Goal: Check status: Check status

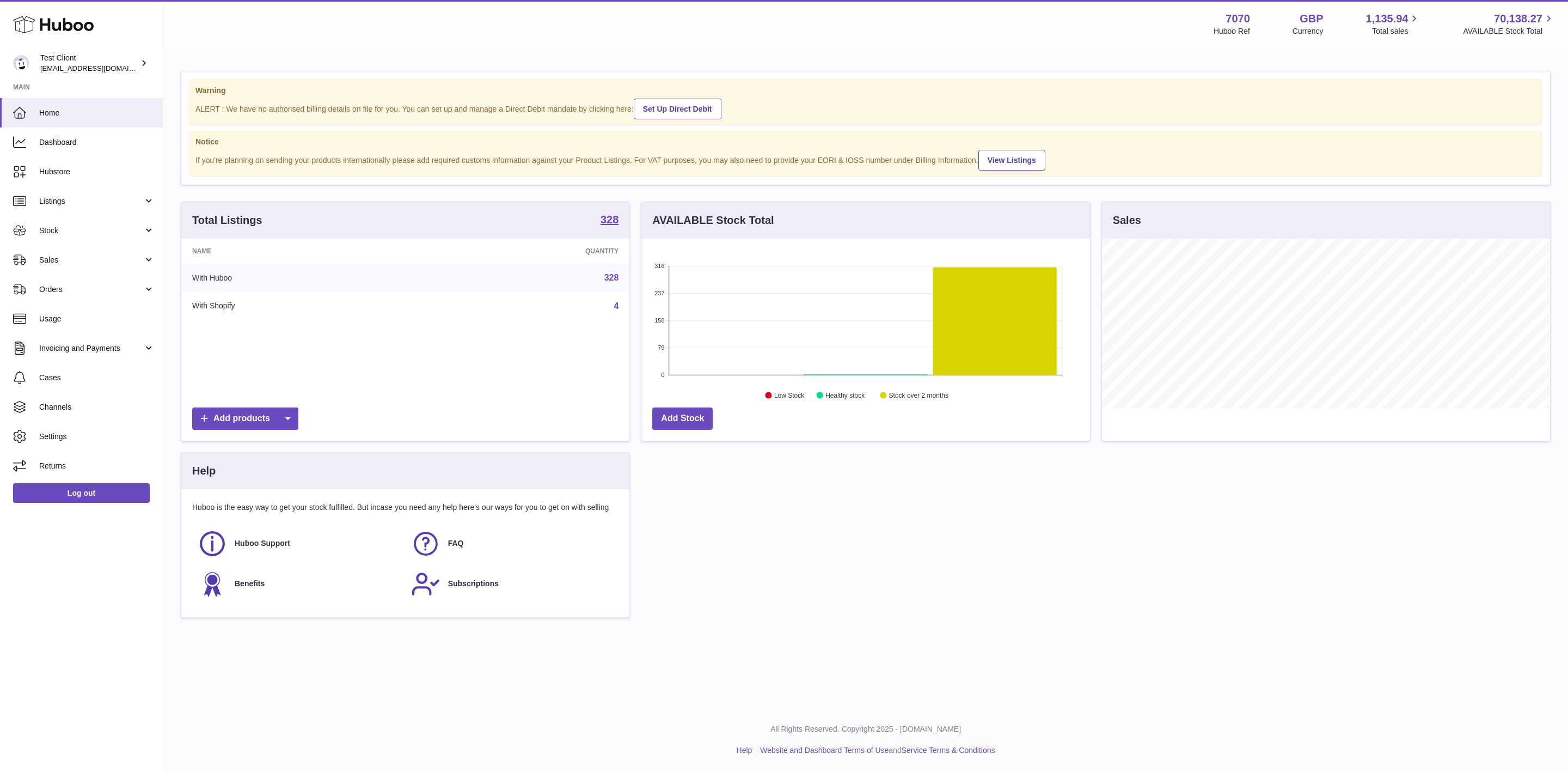
scroll to position [170, 448]
click at [83, 132] on link "Dashboard" at bounding box center [81, 142] width 163 height 29
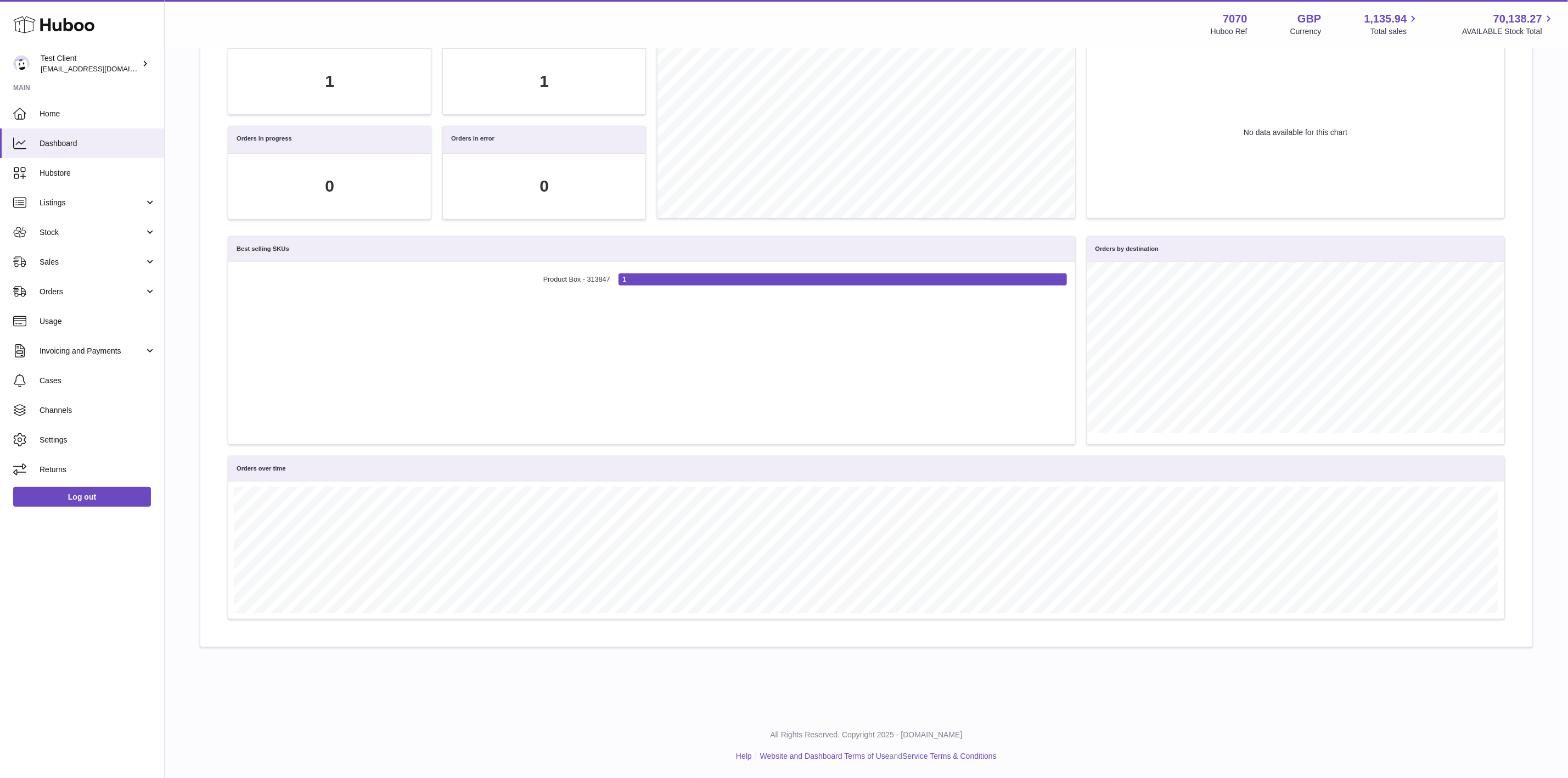
scroll to position [127, 1265]
click at [69, 289] on span "Orders" at bounding box center [92, 291] width 105 height 10
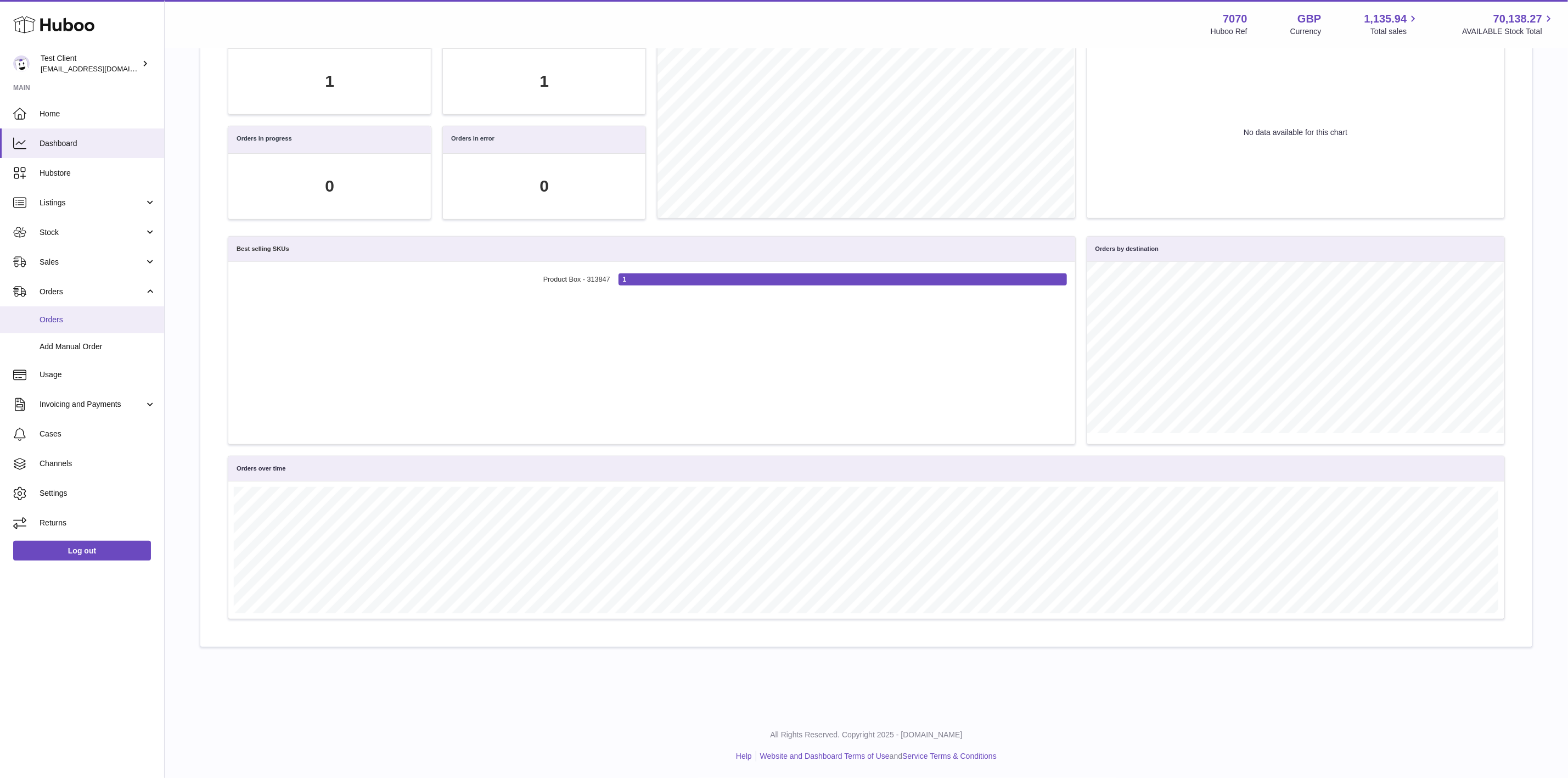
click at [72, 317] on span "Orders" at bounding box center [98, 320] width 117 height 10
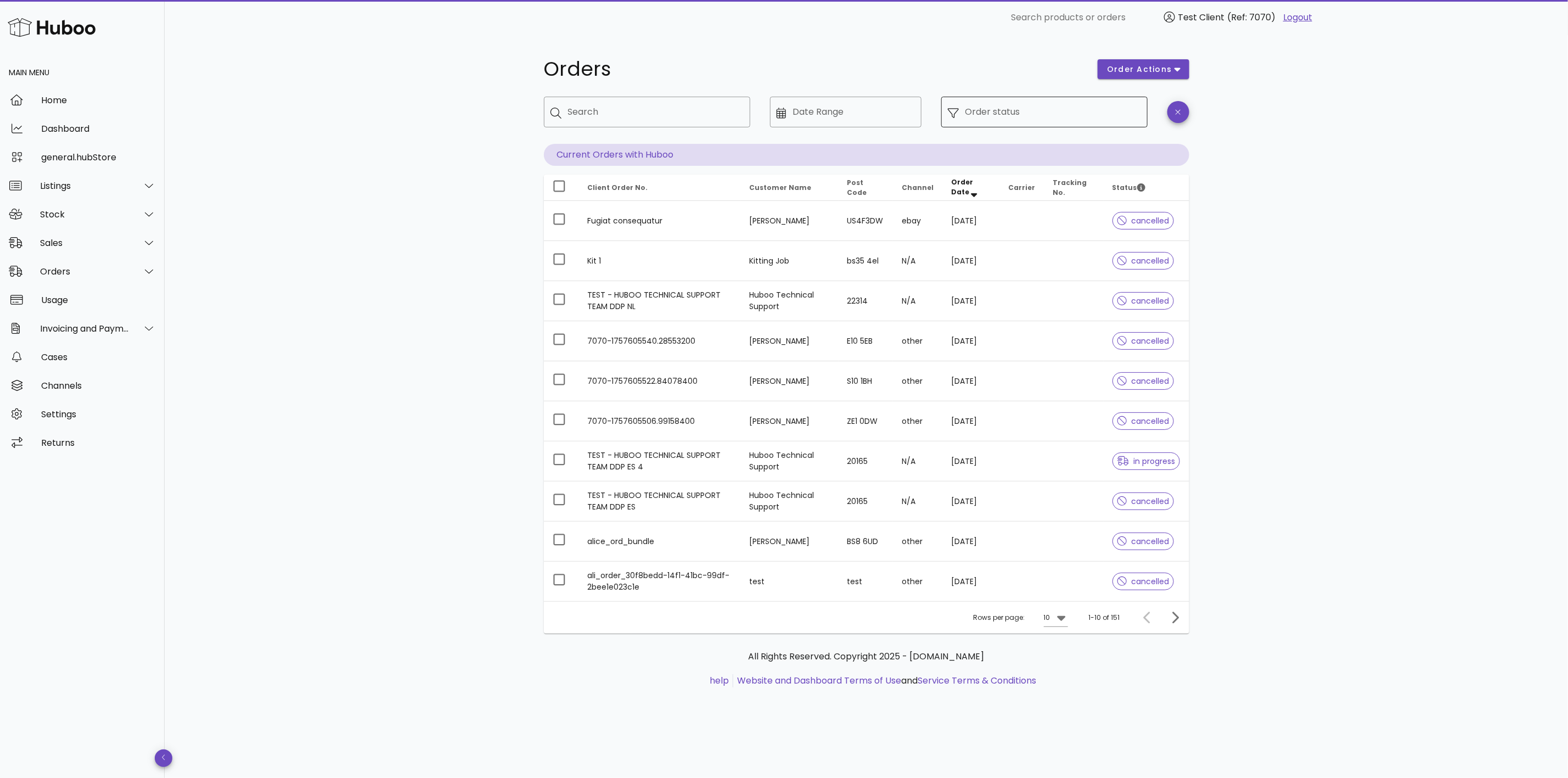
click at [1040, 124] on div "Order status" at bounding box center [1053, 112] width 175 height 31
click at [986, 115] on input "Order status" at bounding box center [1053, 111] width 175 height 17
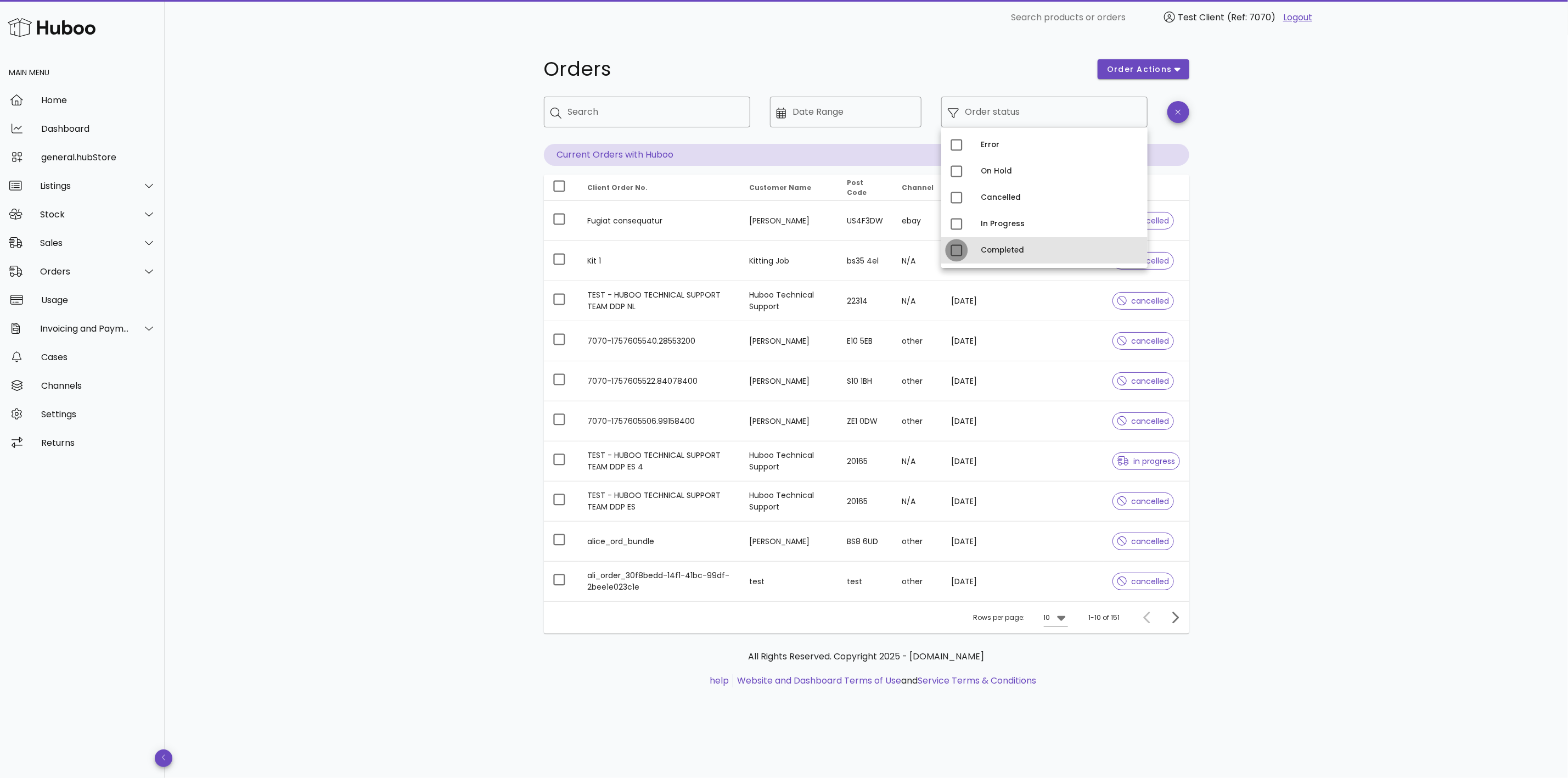
click at [948, 249] on div at bounding box center [957, 250] width 19 height 19
type input "**********"
click at [1431, 361] on div "**********" at bounding box center [866, 407] width 1403 height 743
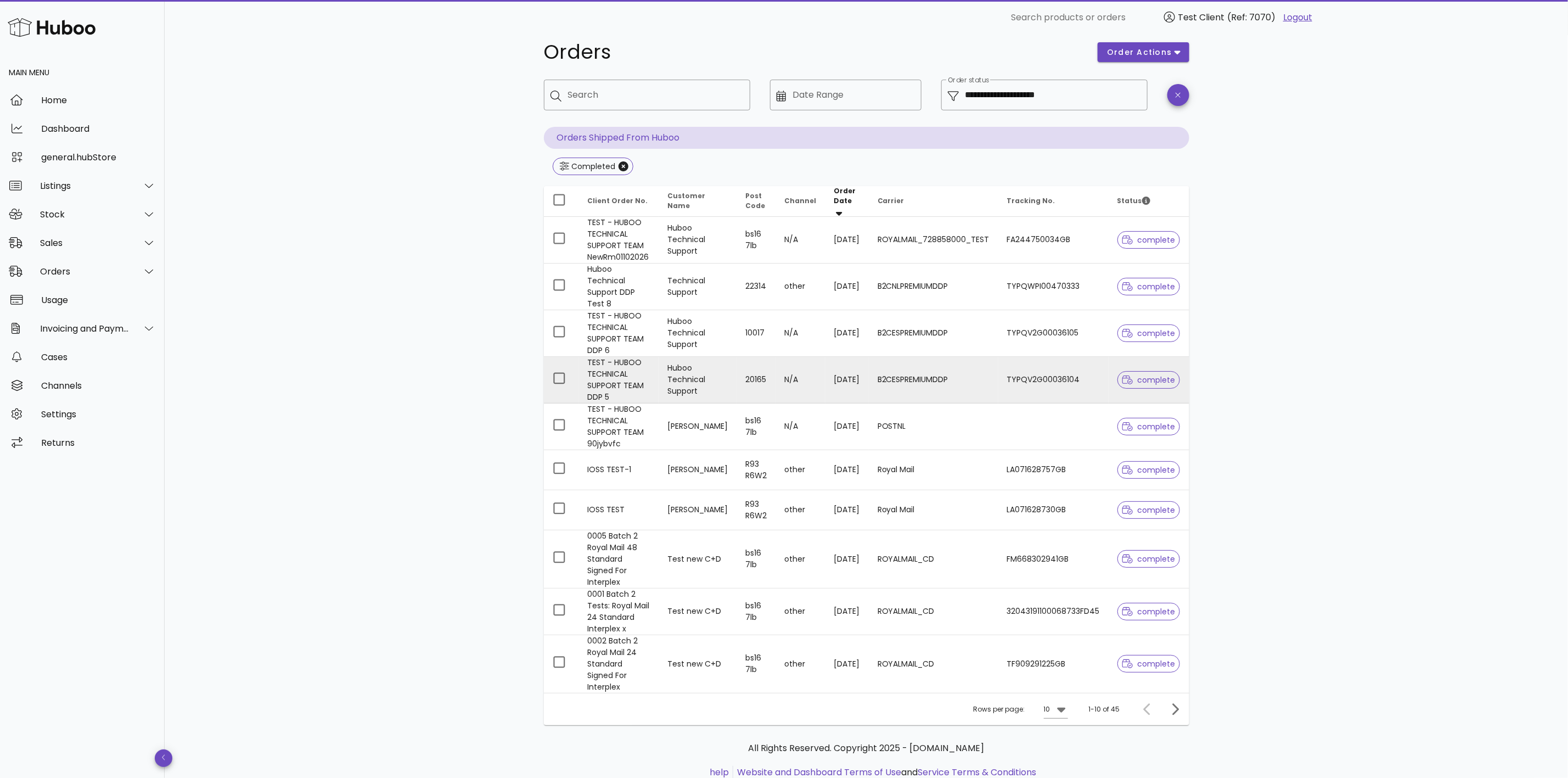
scroll to position [21, 0]
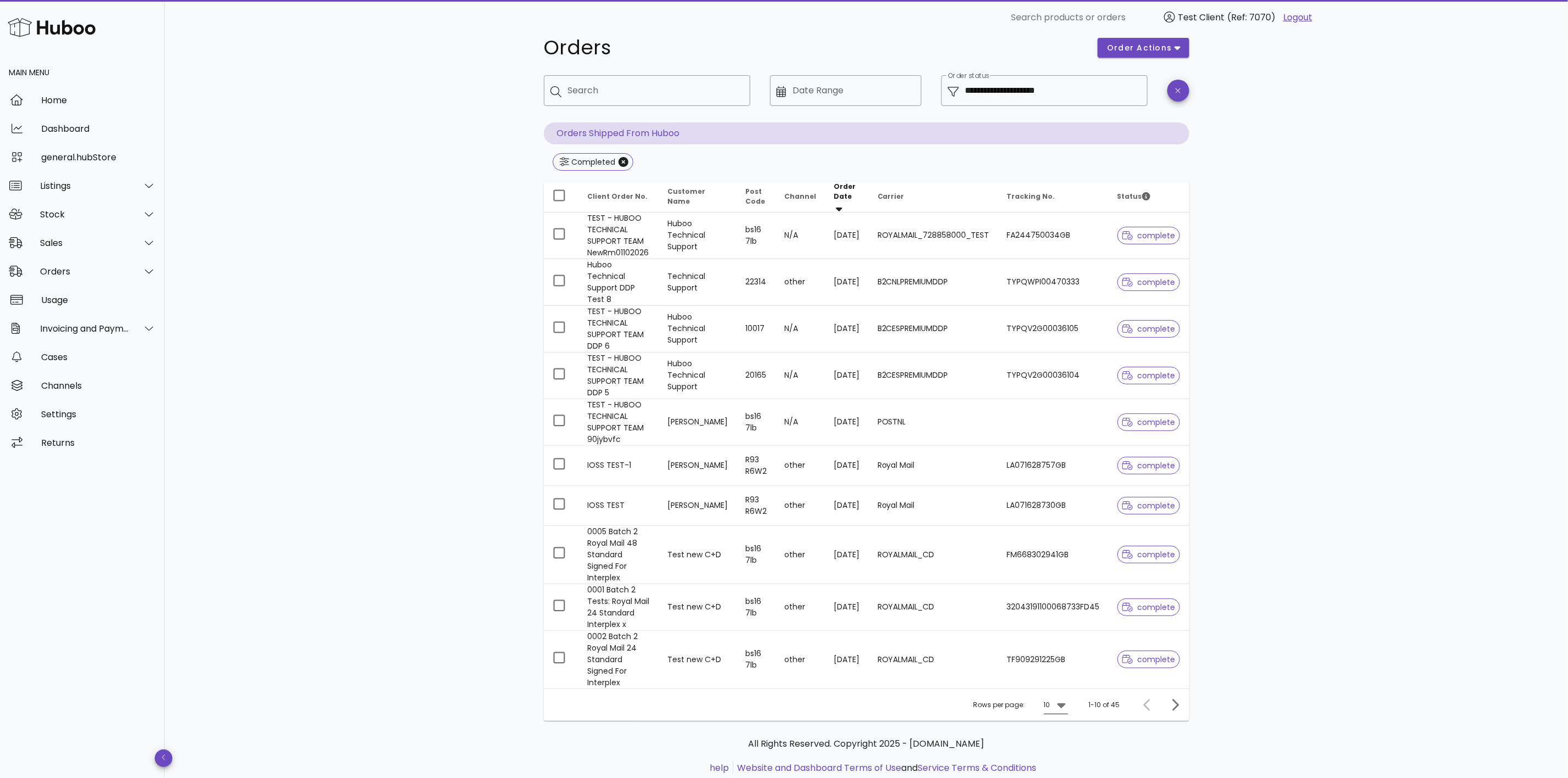
click at [1056, 698] on icon at bounding box center [1062, 704] width 13 height 13
click at [1063, 744] on div "50" at bounding box center [1059, 734] width 11 height 24
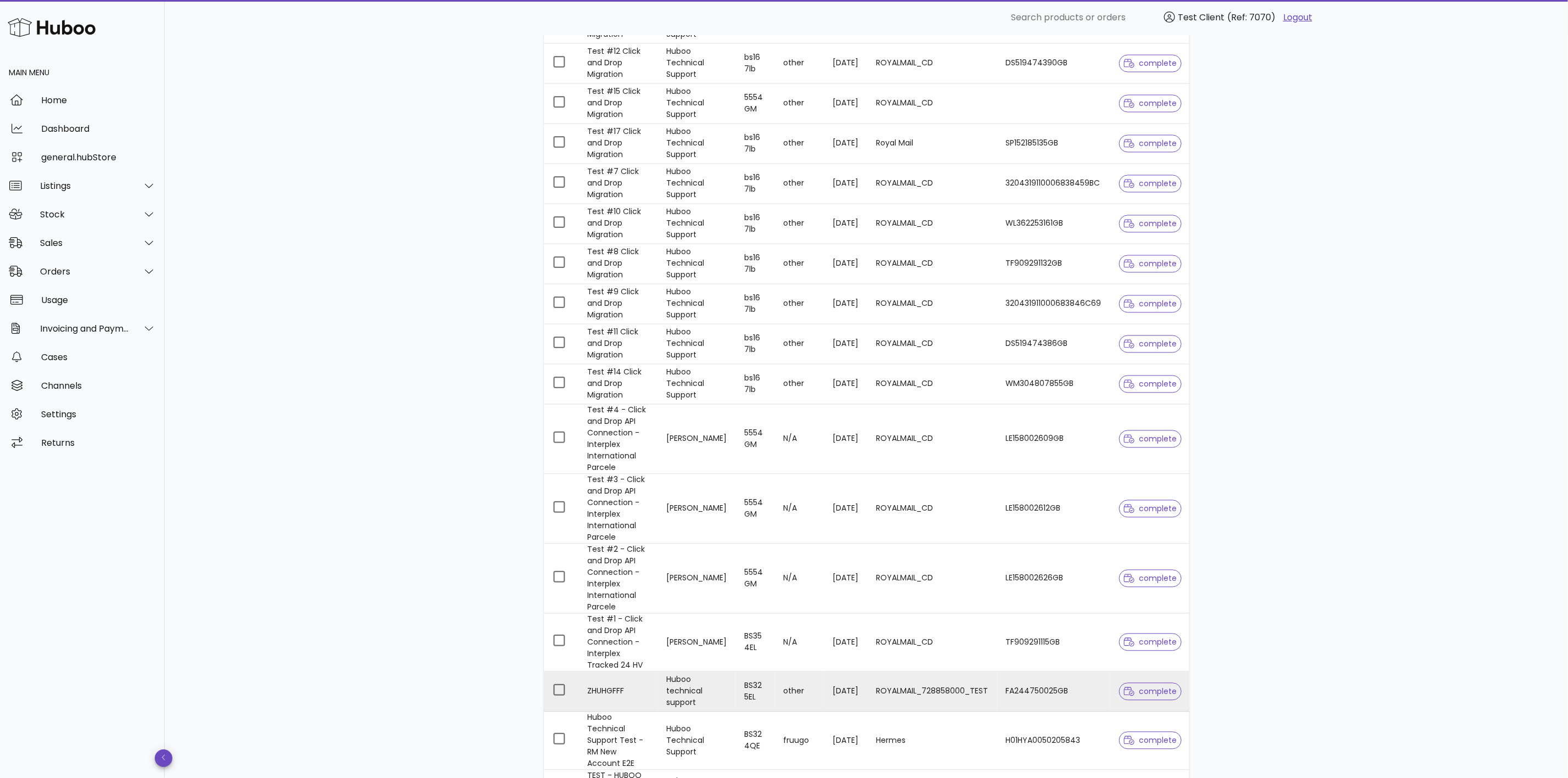
scroll to position [1565, 0]
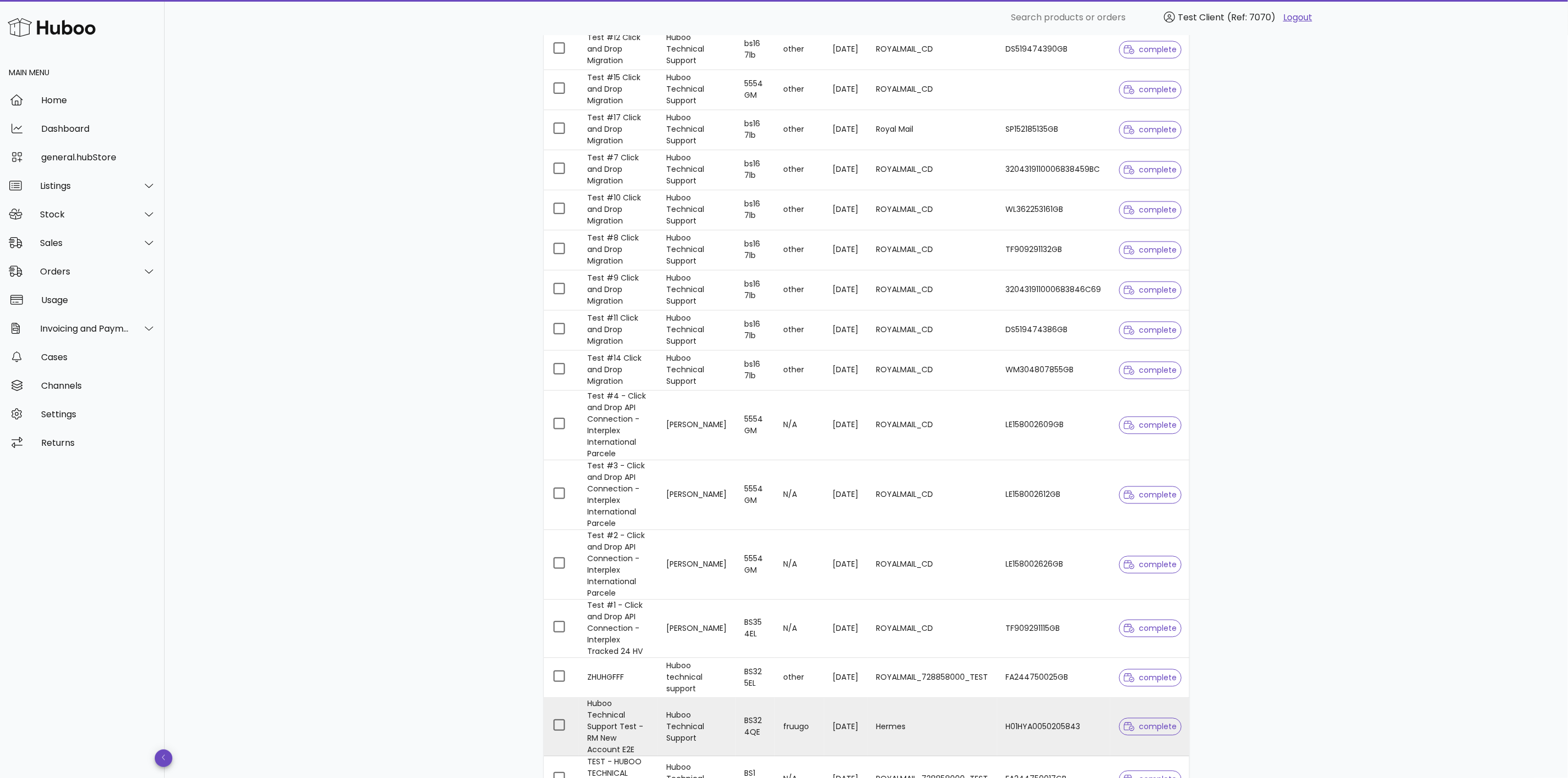
click at [1144, 723] on span "complete" at bounding box center [1151, 727] width 53 height 8
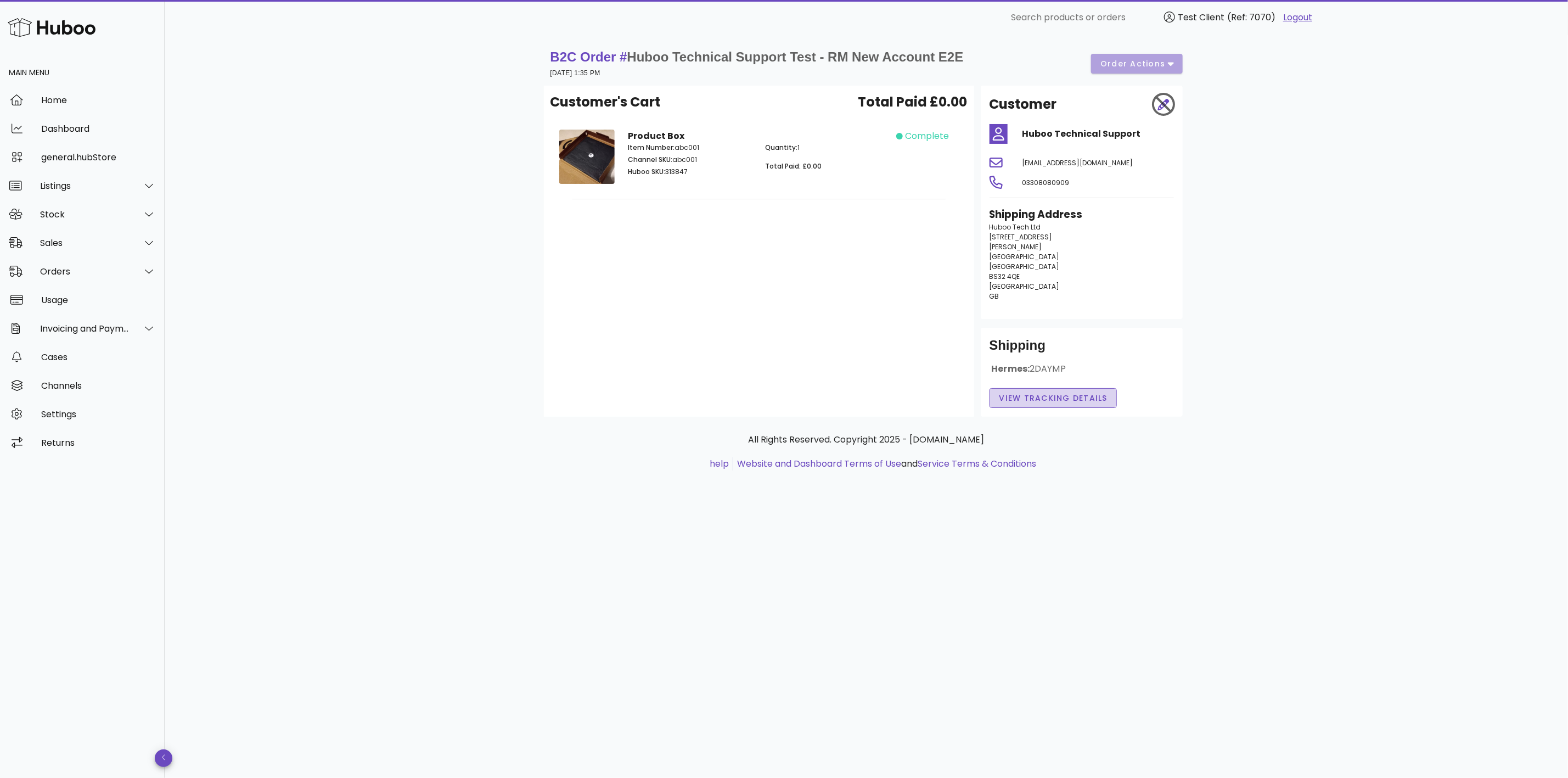
click at [1035, 399] on span "View Tracking details" at bounding box center [1053, 398] width 109 height 12
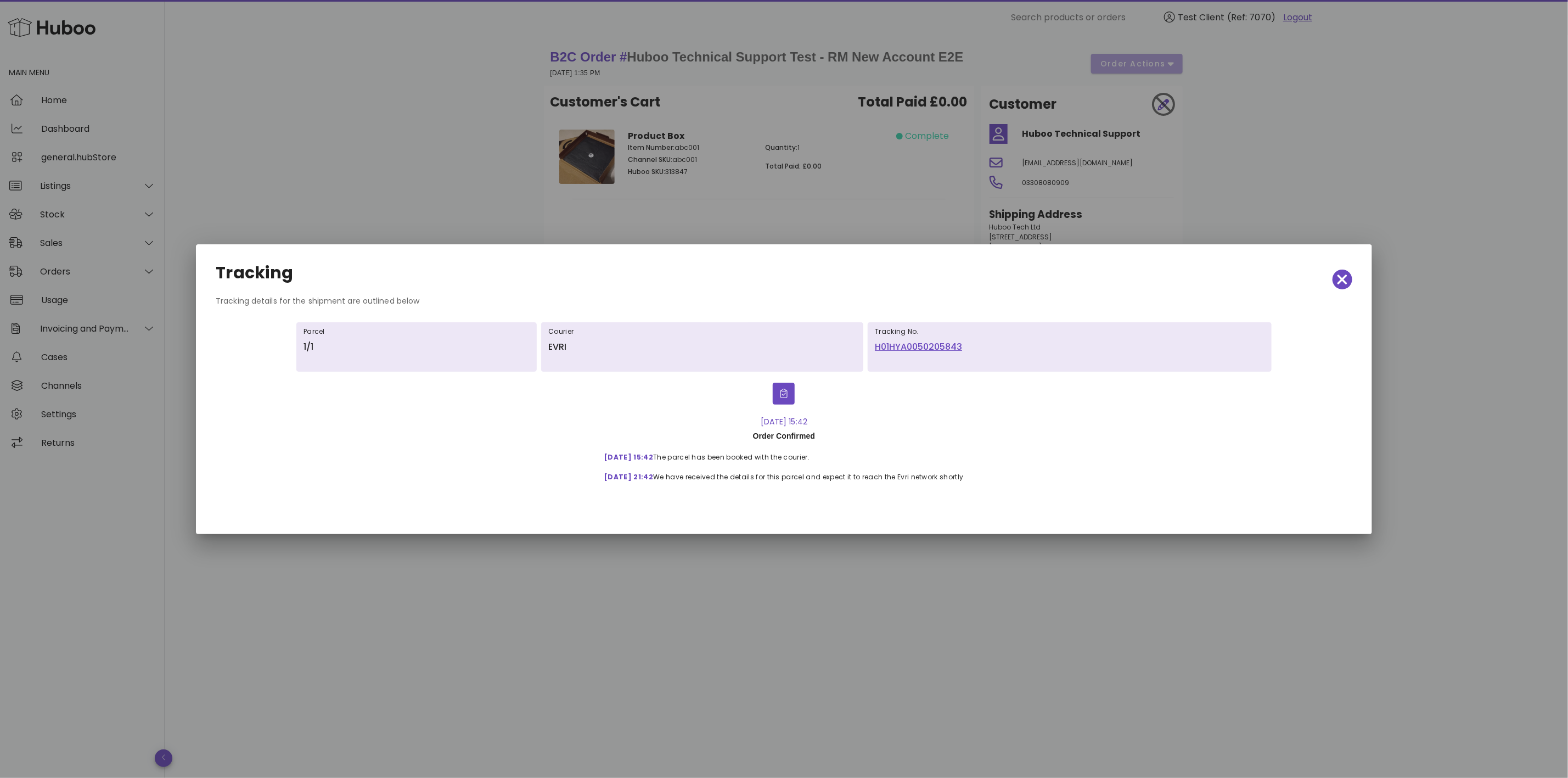
click at [902, 351] on link "H01HYA0050205843" at bounding box center [1069, 346] width 390 height 13
drag, startPoint x: 586, startPoint y: 457, endPoint x: 1028, endPoint y: 467, distance: 442.1
click at [1028, 467] on div "14-Jul-25, 15:42 Order Confirmed 14-Jul, 15:42 The parcel has been booked with …" at bounding box center [784, 447] width 953 height 72
click at [1006, 442] on div "14-Jul-25, 15:42 Order Confirmed 14-Jul, 15:42 The parcel has been booked with …" at bounding box center [784, 447] width 953 height 72
click at [1085, 374] on div "Tracking No. H01HYA0050205843" at bounding box center [1070, 347] width 408 height 63
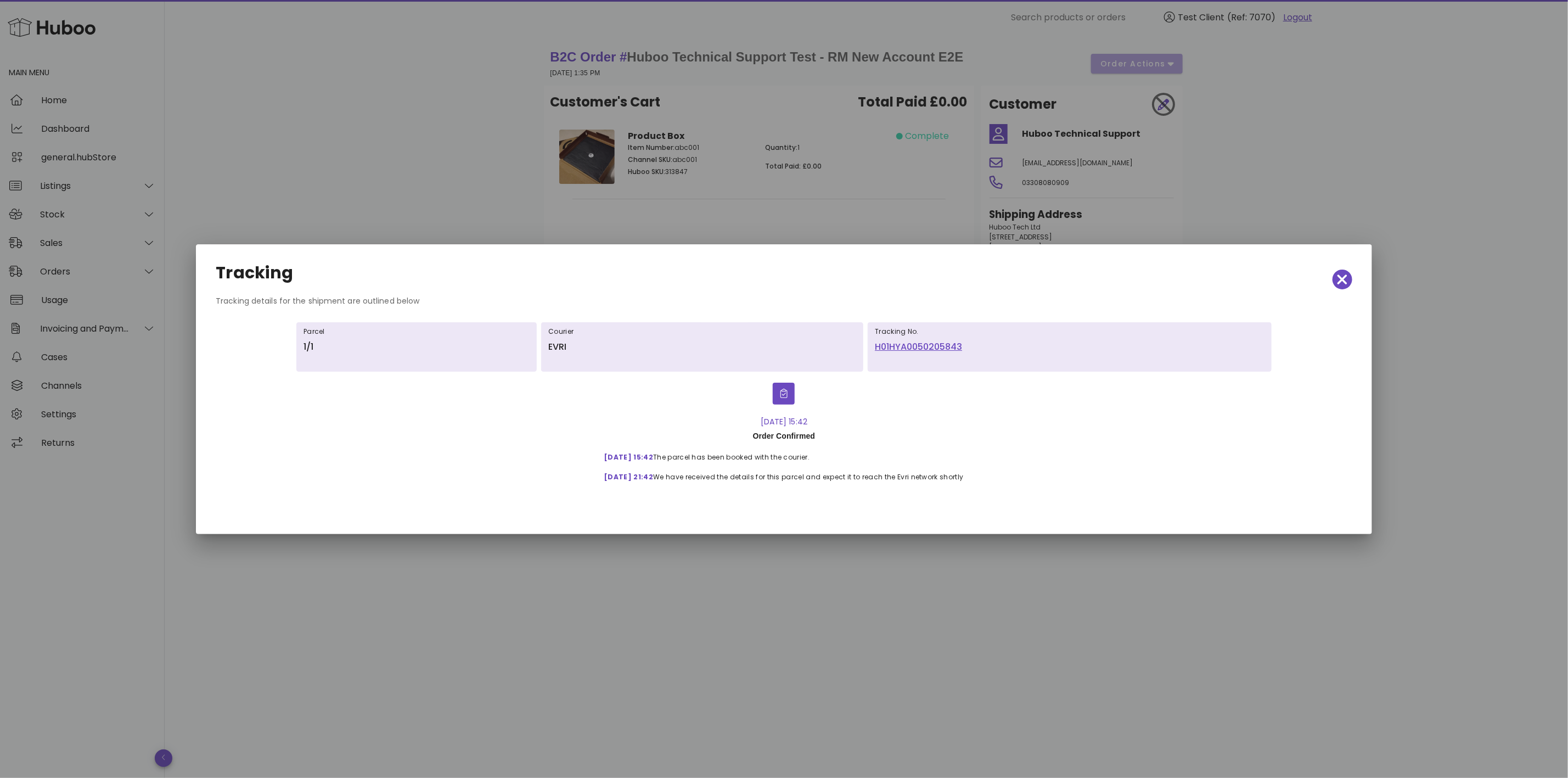
drag, startPoint x: 444, startPoint y: 303, endPoint x: 470, endPoint y: 303, distance: 26.0
click at [470, 303] on div "Tracking details for the shipment are outlined below" at bounding box center [784, 305] width 1154 height 21
drag, startPoint x: 224, startPoint y: 318, endPoint x: 236, endPoint y: 321, distance: 12.4
click at [236, 321] on div "Parcel 1/1 Courier EVRI Tracking No. H01HYA0050205843 14-Jul-25, 15:42 Order Co…" at bounding box center [784, 419] width 1154 height 207
click at [280, 349] on div "Parcel 1/1 Courier EVRI Tracking No. H01HYA0050205843 14-Jul-25, 15:42 Order Co…" at bounding box center [784, 419] width 1154 height 207
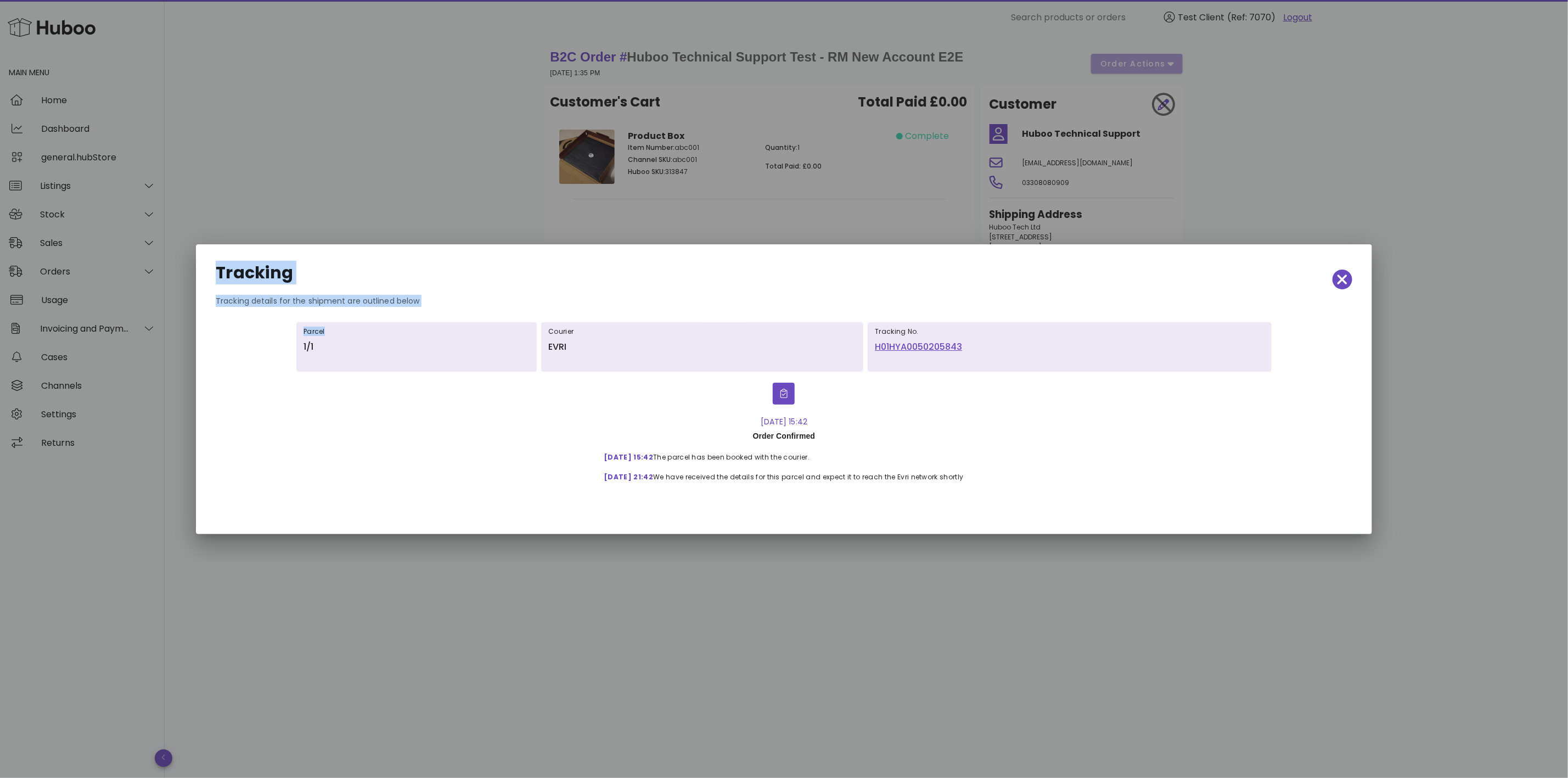
drag, startPoint x: 255, startPoint y: 295, endPoint x: 533, endPoint y: 314, distance: 278.6
click at [418, 318] on div "Tracking Tracking details for the shipment are outlined below Parcel 1/1 Courie…" at bounding box center [784, 389] width 1176 height 290
click at [1331, 280] on div "Tracking" at bounding box center [784, 279] width 1154 height 48
click at [1336, 275] on span "button" at bounding box center [1342, 279] width 20 height 15
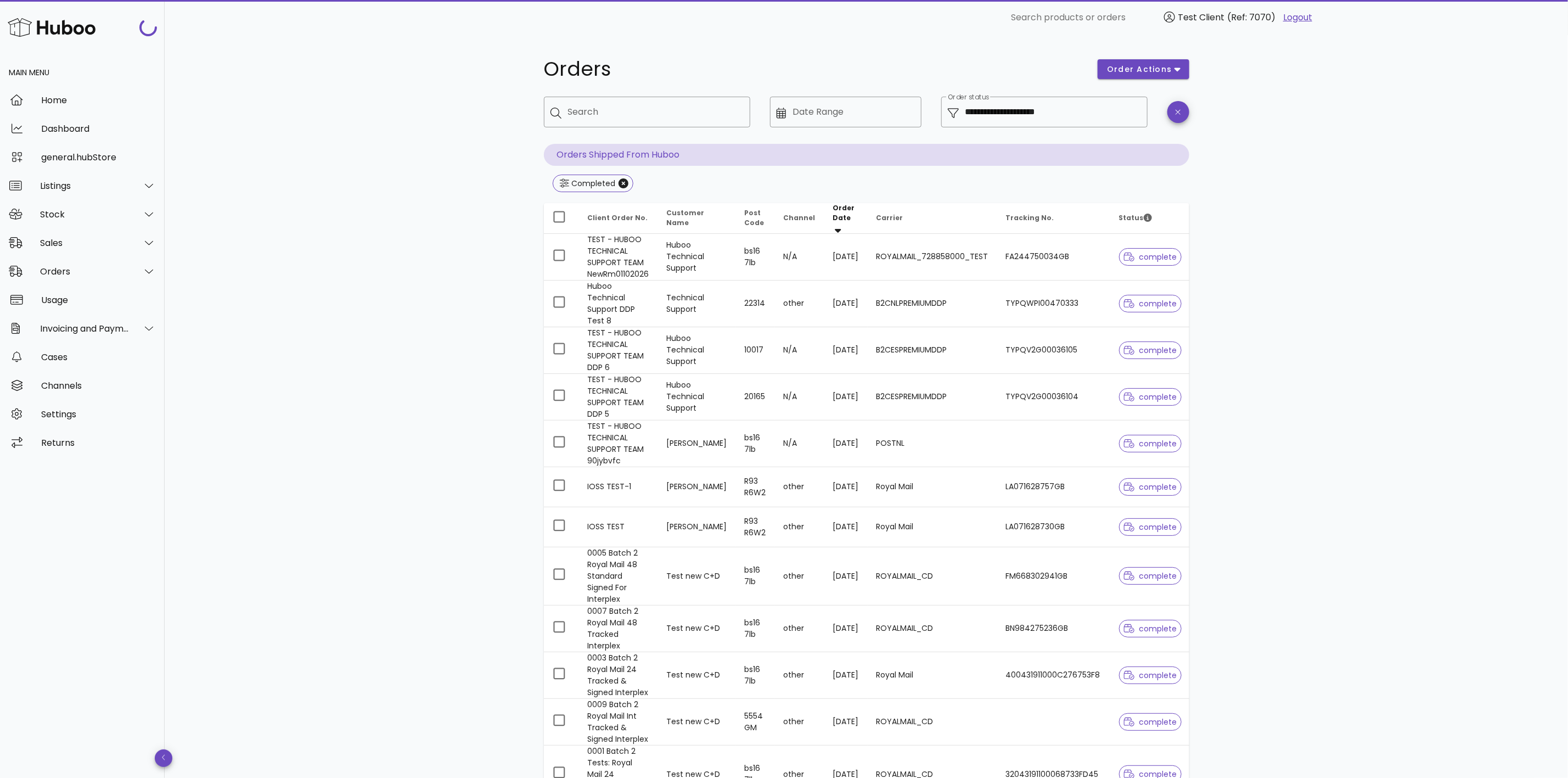
scroll to position [1565, 0]
